Goal: Contribute content: Add original content to the website for others to see

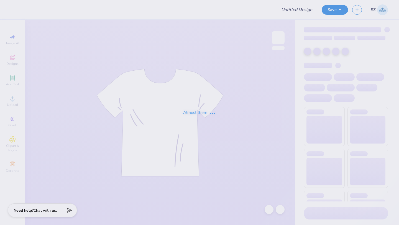
type input "Alpha Sigma Alpha Kettering Uni Fall Merch"
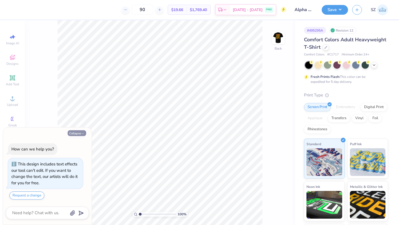
click at [78, 135] on button "Collapse" at bounding box center [77, 133] width 19 height 6
type textarea "x"
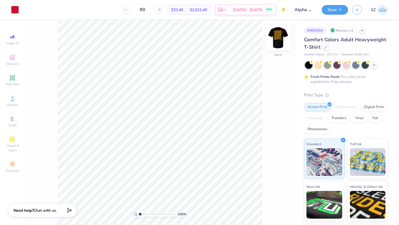
click at [283, 35] on img at bounding box center [278, 38] width 22 height 22
click at [14, 10] on div at bounding box center [15, 9] width 8 height 8
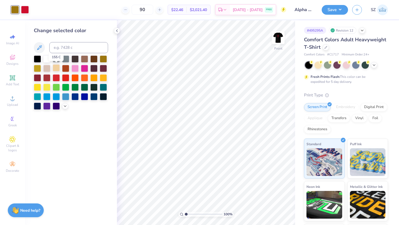
click at [55, 68] on div at bounding box center [56, 67] width 7 height 7
click at [65, 107] on icon at bounding box center [65, 105] width 4 height 4
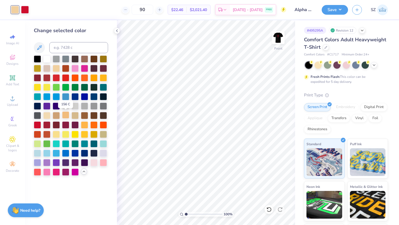
click at [65, 116] on div at bounding box center [65, 114] width 7 height 7
click at [55, 115] on div at bounding box center [56, 114] width 7 height 7
click at [48, 115] on div at bounding box center [46, 114] width 7 height 7
click at [332, 12] on button "Save" at bounding box center [335, 9] width 26 height 10
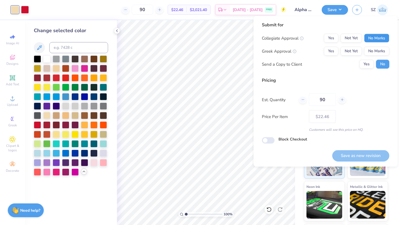
click at [375, 37] on button "No Marks" at bounding box center [376, 38] width 25 height 9
click at [353, 50] on button "Not Yet" at bounding box center [350, 51] width 21 height 9
click at [367, 62] on button "Yes" at bounding box center [366, 64] width 14 height 9
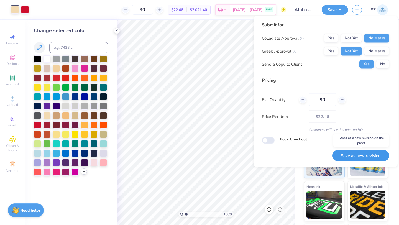
click at [353, 158] on button "Save as new revision" at bounding box center [360, 155] width 57 height 11
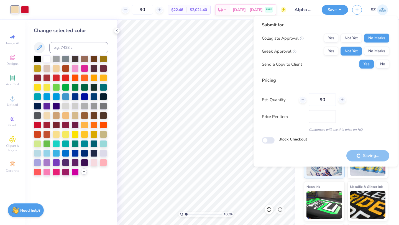
type input "$22.46"
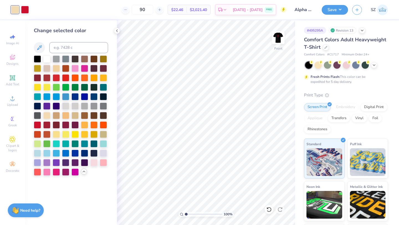
click at [328, 15] on div "Save SZ" at bounding box center [360, 9] width 77 height 19
click at [331, 12] on button "Save" at bounding box center [335, 9] width 26 height 10
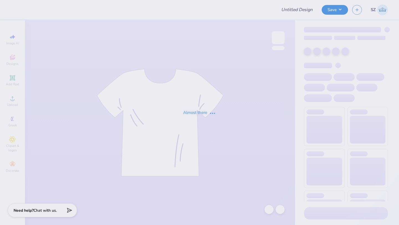
type input "Alpha Sigma Alpha Kettering Uni Fall Merch"
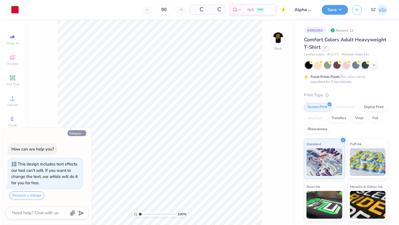
click at [81, 134] on icon "button" at bounding box center [82, 133] width 3 height 3
type textarea "x"
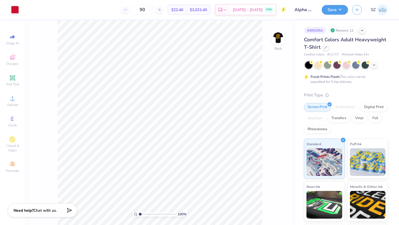
click at [286, 39] on div "100 % Back" at bounding box center [160, 122] width 270 height 205
click at [281, 38] on img at bounding box center [278, 38] width 22 height 22
click at [24, 7] on div at bounding box center [25, 9] width 8 height 8
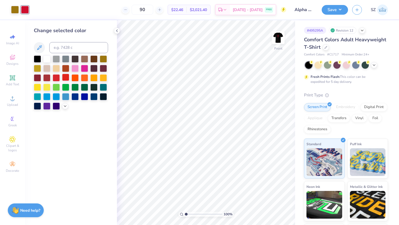
click at [65, 77] on div at bounding box center [65, 77] width 7 height 7
click at [58, 77] on div at bounding box center [56, 77] width 7 height 7
click at [47, 78] on div at bounding box center [46, 77] width 7 height 7
click at [331, 11] on button "Save" at bounding box center [335, 9] width 26 height 10
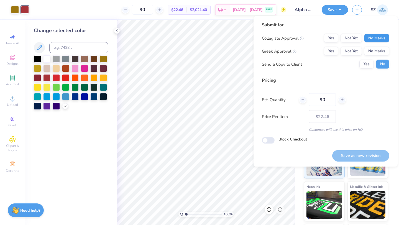
click at [377, 40] on button "No Marks" at bounding box center [376, 38] width 25 height 9
click at [353, 47] on button "Not Yet" at bounding box center [350, 51] width 21 height 9
click at [361, 62] on button "Yes" at bounding box center [366, 64] width 14 height 9
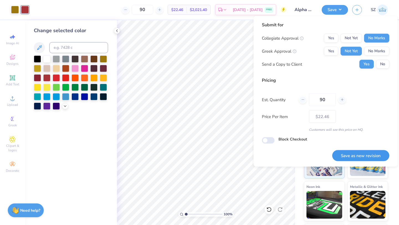
click at [346, 157] on button "Save as new revision" at bounding box center [360, 155] width 57 height 11
type input "$22.46"
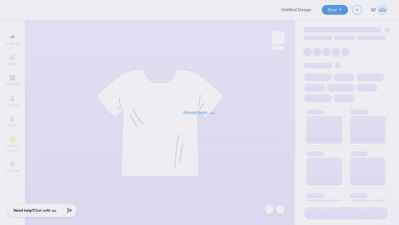
type input "Alpha Sigma Alpha Kettering Uni Fall Merch"
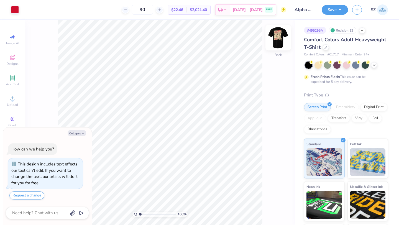
click at [273, 39] on img at bounding box center [278, 38] width 22 height 22
click at [74, 133] on button "Collapse" at bounding box center [77, 133] width 19 height 6
type textarea "x"
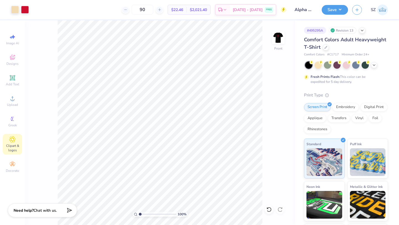
click at [13, 141] on icon at bounding box center [12, 139] width 6 height 7
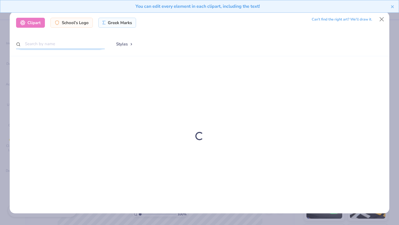
click at [61, 43] on input "text" at bounding box center [60, 44] width 89 height 10
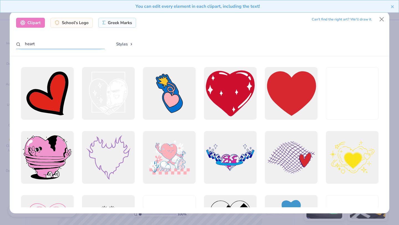
scroll to position [383, 0]
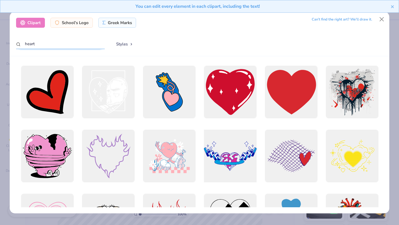
type input "heart"
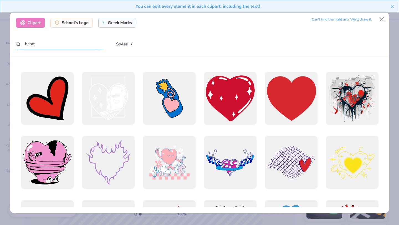
scroll to position [373, 0]
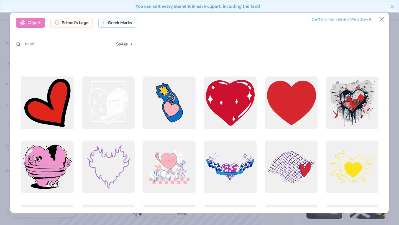
click at [53, 114] on div at bounding box center [47, 103] width 58 height 58
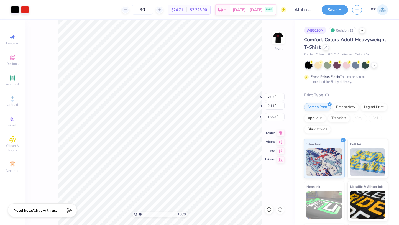
type input "2.02"
type input "2.11"
type input "11.64"
type input "2.22"
type input "2.06"
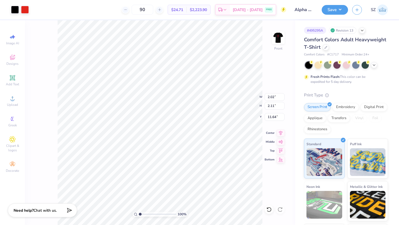
type input "11.85"
type input "11.69"
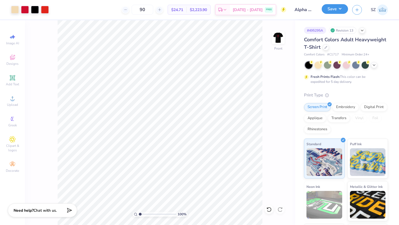
click at [332, 8] on button "Save" at bounding box center [335, 9] width 26 height 10
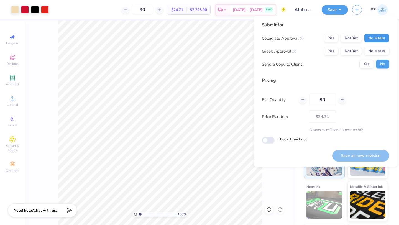
click at [382, 39] on button "No Marks" at bounding box center [376, 38] width 25 height 9
click at [354, 50] on button "Not Yet" at bounding box center [350, 51] width 21 height 9
click at [363, 62] on button "Yes" at bounding box center [366, 64] width 14 height 9
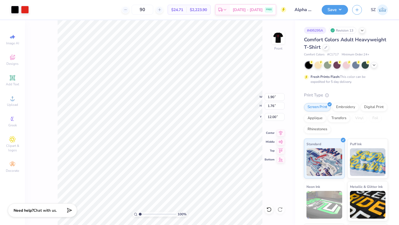
type input "1.90"
type input "1.76"
type input "11.99"
click at [44, 10] on div at bounding box center [45, 9] width 8 height 8
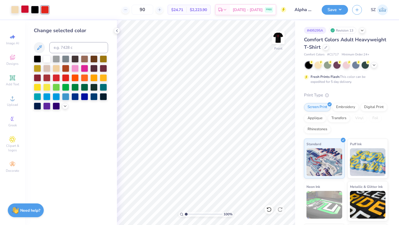
click at [25, 9] on div at bounding box center [25, 9] width 8 height 8
click at [44, 10] on div at bounding box center [45, 9] width 8 height 8
click at [65, 48] on input at bounding box center [78, 47] width 59 height 11
type input "186"
click at [335, 7] on button "Save" at bounding box center [335, 9] width 26 height 10
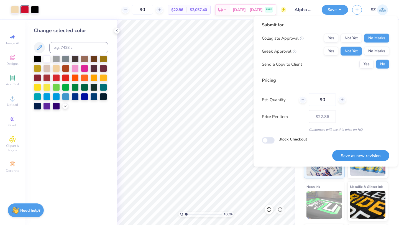
click at [362, 155] on button "Save as new revision" at bounding box center [360, 155] width 57 height 11
type input "$22.86"
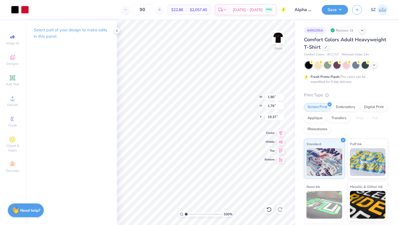
type input "19.37"
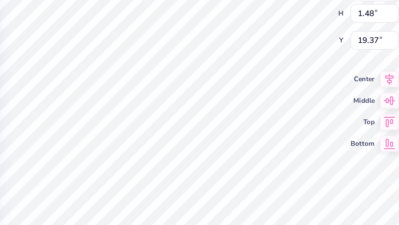
type input "1.64"
type input "1.48"
type input "11.95"
type input "1.90"
type input "1.76"
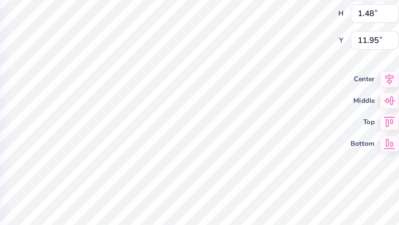
type input "19.37"
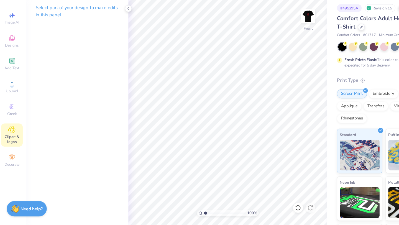
click at [9, 143] on span "Clipart & logos" at bounding box center [12, 147] width 19 height 9
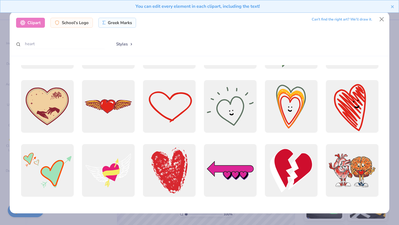
scroll to position [114, 0]
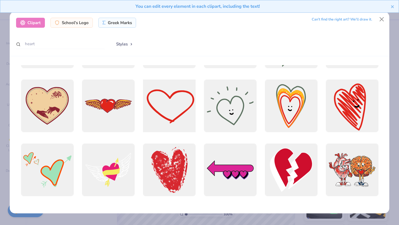
click at [162, 116] on div at bounding box center [169, 106] width 58 height 58
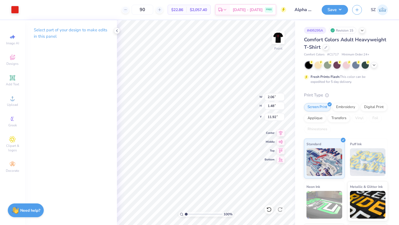
type input "2.06"
type input "1.48"
type input "18.00"
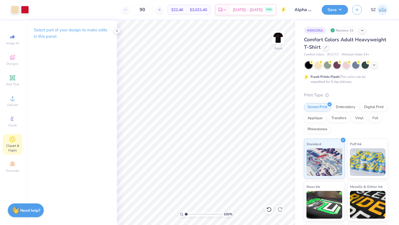
click at [11, 140] on icon at bounding box center [12, 139] width 6 height 6
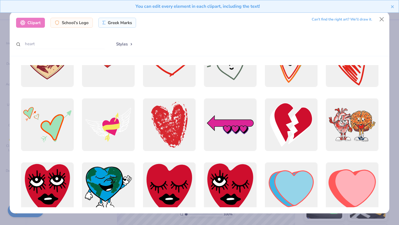
scroll to position [160, 0]
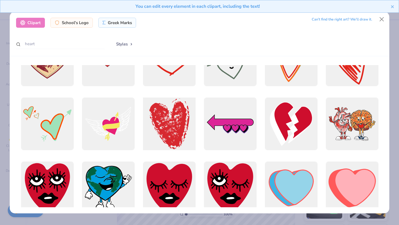
click at [165, 128] on div at bounding box center [169, 124] width 58 height 58
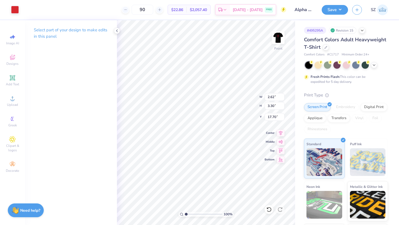
type input "2.62"
type input "3.30"
type input "10.90"
type input "1.57"
type input "1.98"
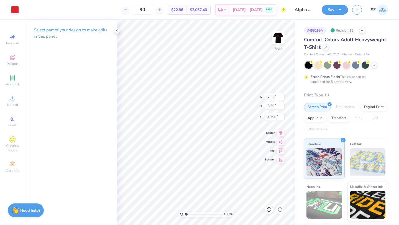
type input "12.22"
type input "1.55"
type input "1.96"
type input "11.79"
